Goal: Transaction & Acquisition: Purchase product/service

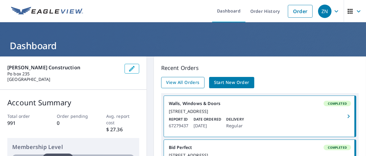
click at [193, 82] on span "View All Orders" at bounding box center [183, 83] width 34 height 8
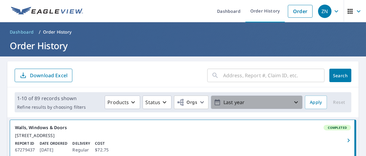
click at [292, 101] on icon "button" at bounding box center [295, 102] width 7 height 7
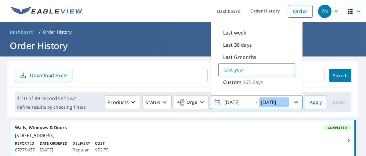
click at [282, 101] on input "[DATE]" at bounding box center [274, 102] width 30 height 10
click at [268, 102] on input "[DATE]" at bounding box center [274, 102] width 30 height 10
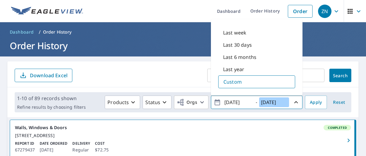
click at [282, 102] on input "[DATE]" at bounding box center [274, 102] width 30 height 10
click at [275, 101] on input "[DATE]" at bounding box center [274, 102] width 30 height 10
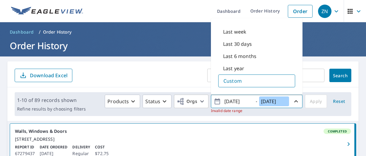
click at [273, 101] on input "[DATE]" at bounding box center [274, 101] width 30 height 10
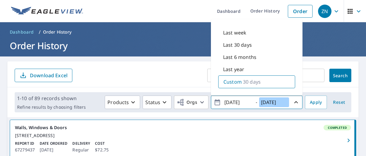
click at [281, 102] on input "[DATE]" at bounding box center [274, 102] width 30 height 10
type input "[DATE]"
click at [310, 101] on span "Apply" at bounding box center [316, 103] width 12 height 8
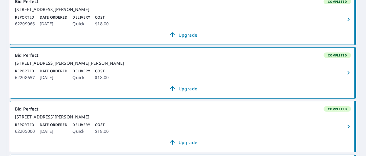
scroll to position [357, 0]
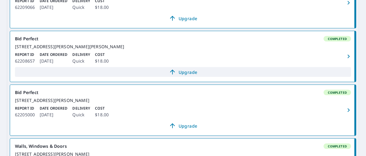
click at [185, 76] on span "Upgrade" at bounding box center [183, 71] width 329 height 7
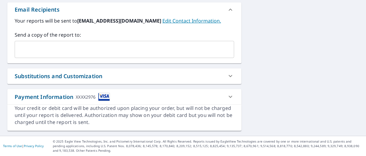
scroll to position [316, 0]
click at [57, 53] on input "text" at bounding box center [119, 50] width 205 height 12
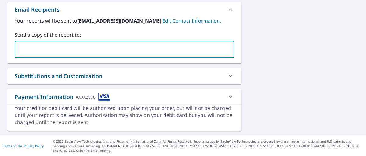
type input "[EMAIL_ADDRESS][DOMAIN_NAME]"
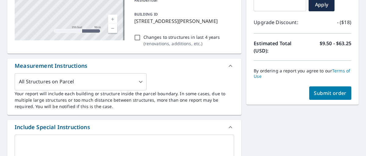
scroll to position [118, 0]
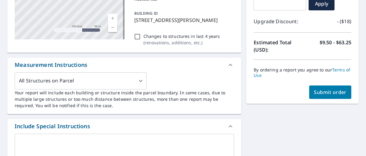
click at [328, 90] on span "Submit order" at bounding box center [330, 92] width 33 height 7
